Goal: Find contact information: Find contact information

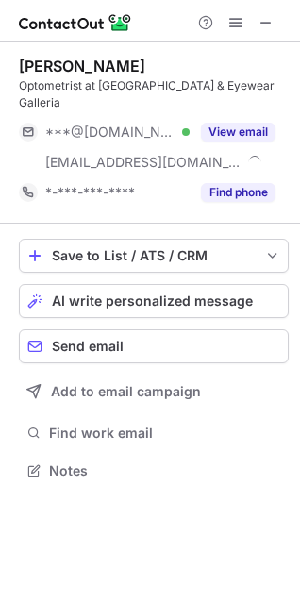
scroll to position [457, 300]
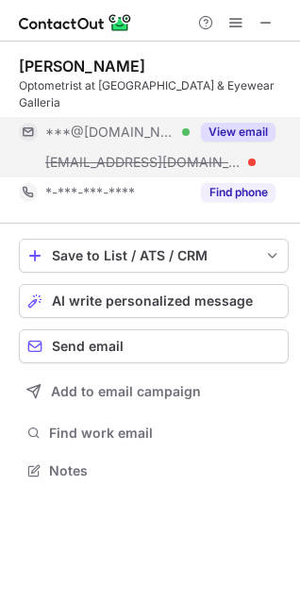
click at [259, 128] on button "View email" at bounding box center [238, 132] width 74 height 19
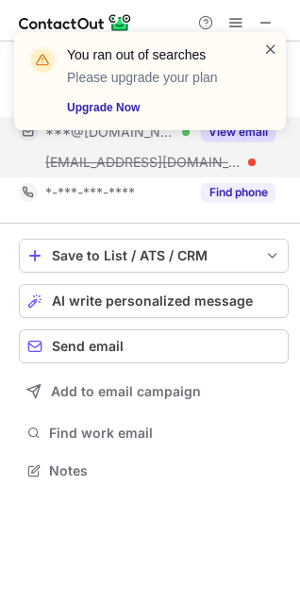
click at [268, 56] on span at bounding box center [270, 49] width 15 height 19
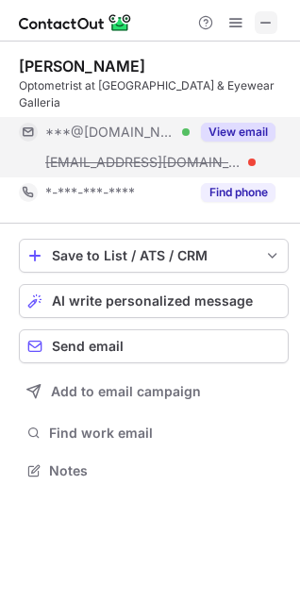
click at [264, 23] on span at bounding box center [265, 22] width 15 height 15
